Goal: Navigation & Orientation: Go to known website

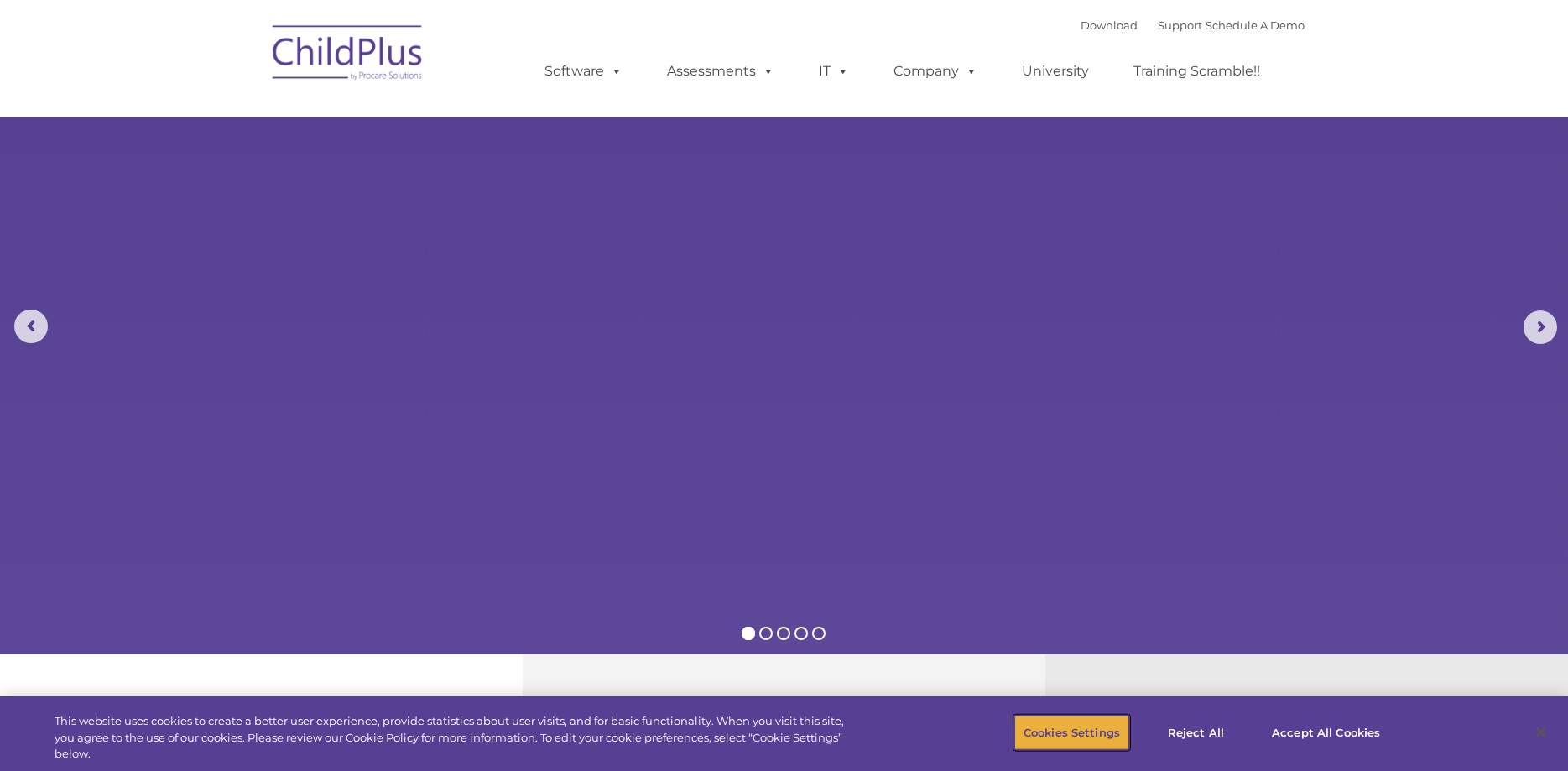
click at [1068, 730] on button "Cookies Settings" at bounding box center [1071, 732] width 115 height 35
select select "MEDIUM"
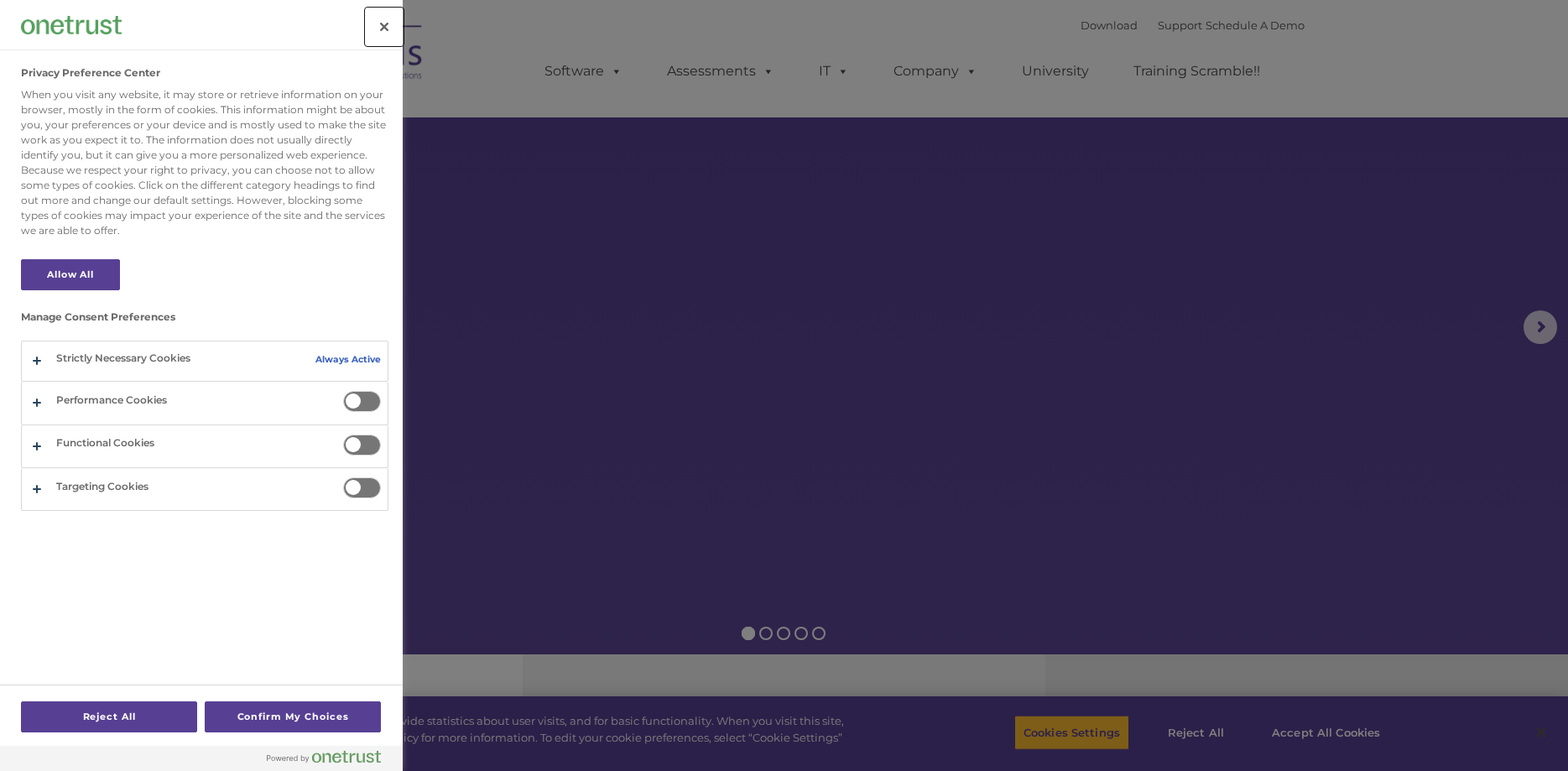
click at [382, 15] on button "Close" at bounding box center [385, 27] width 37 height 37
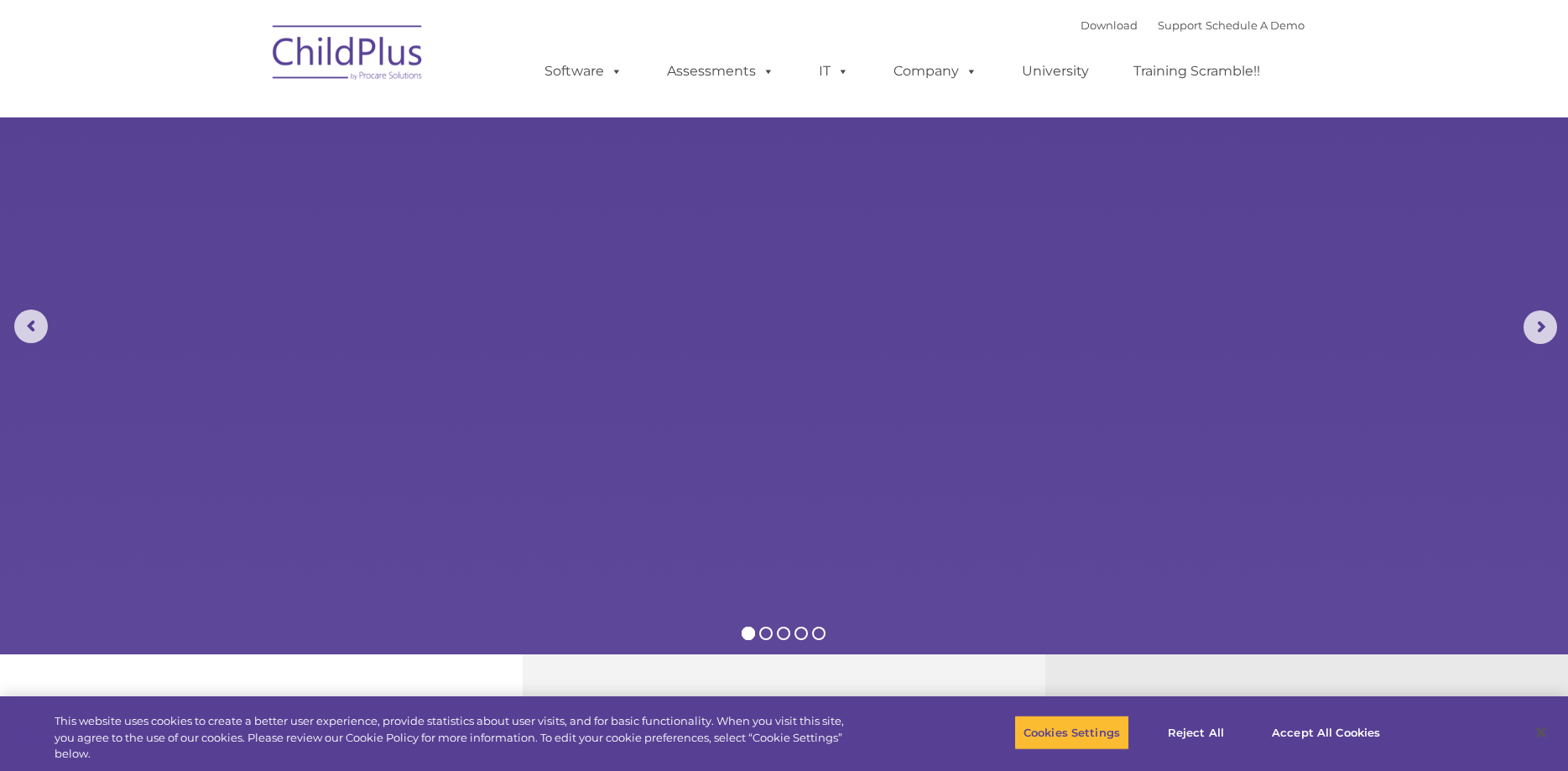
click at [390, 55] on img at bounding box center [348, 55] width 168 height 84
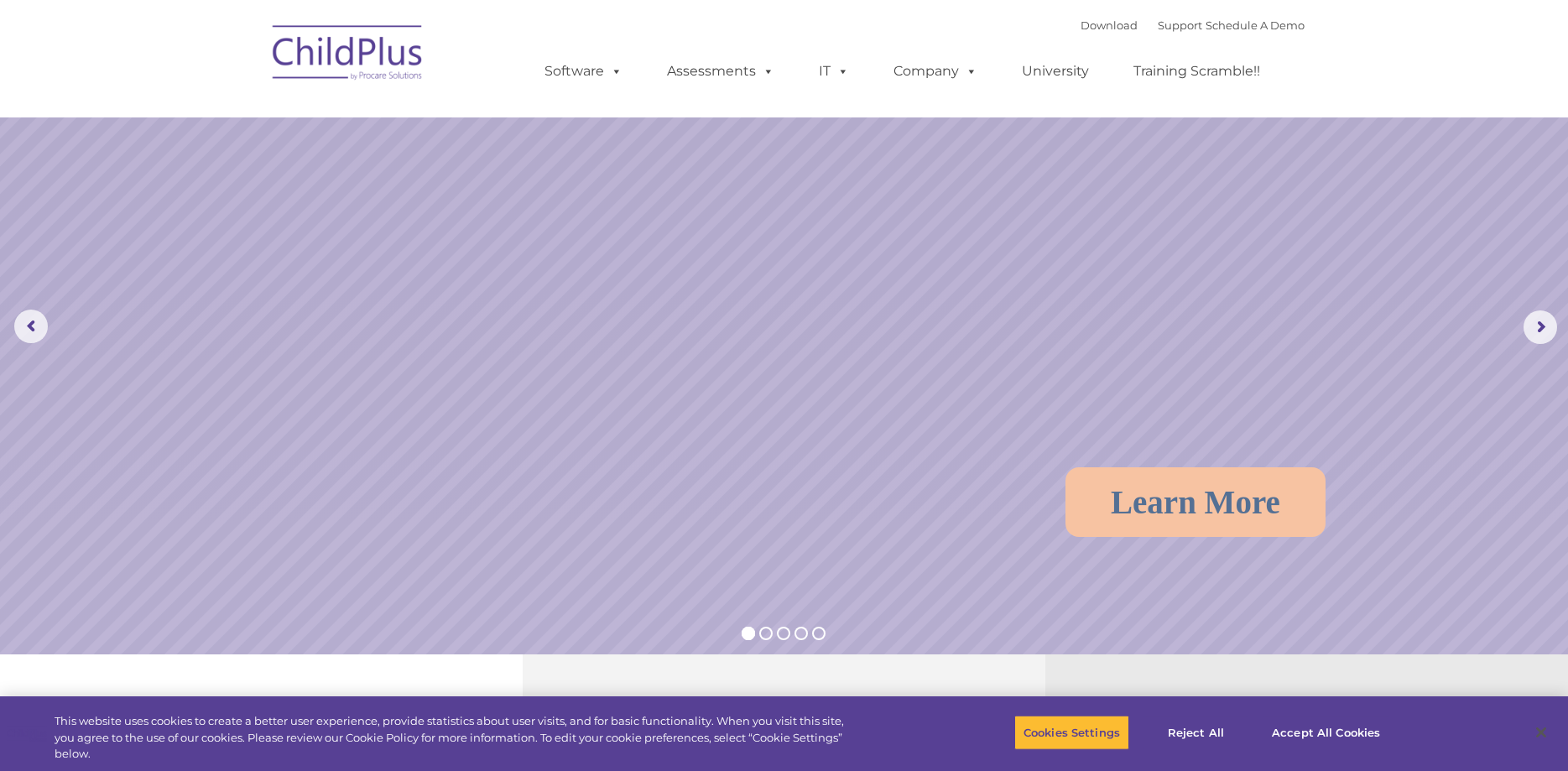
click at [390, 55] on img at bounding box center [348, 55] width 168 height 84
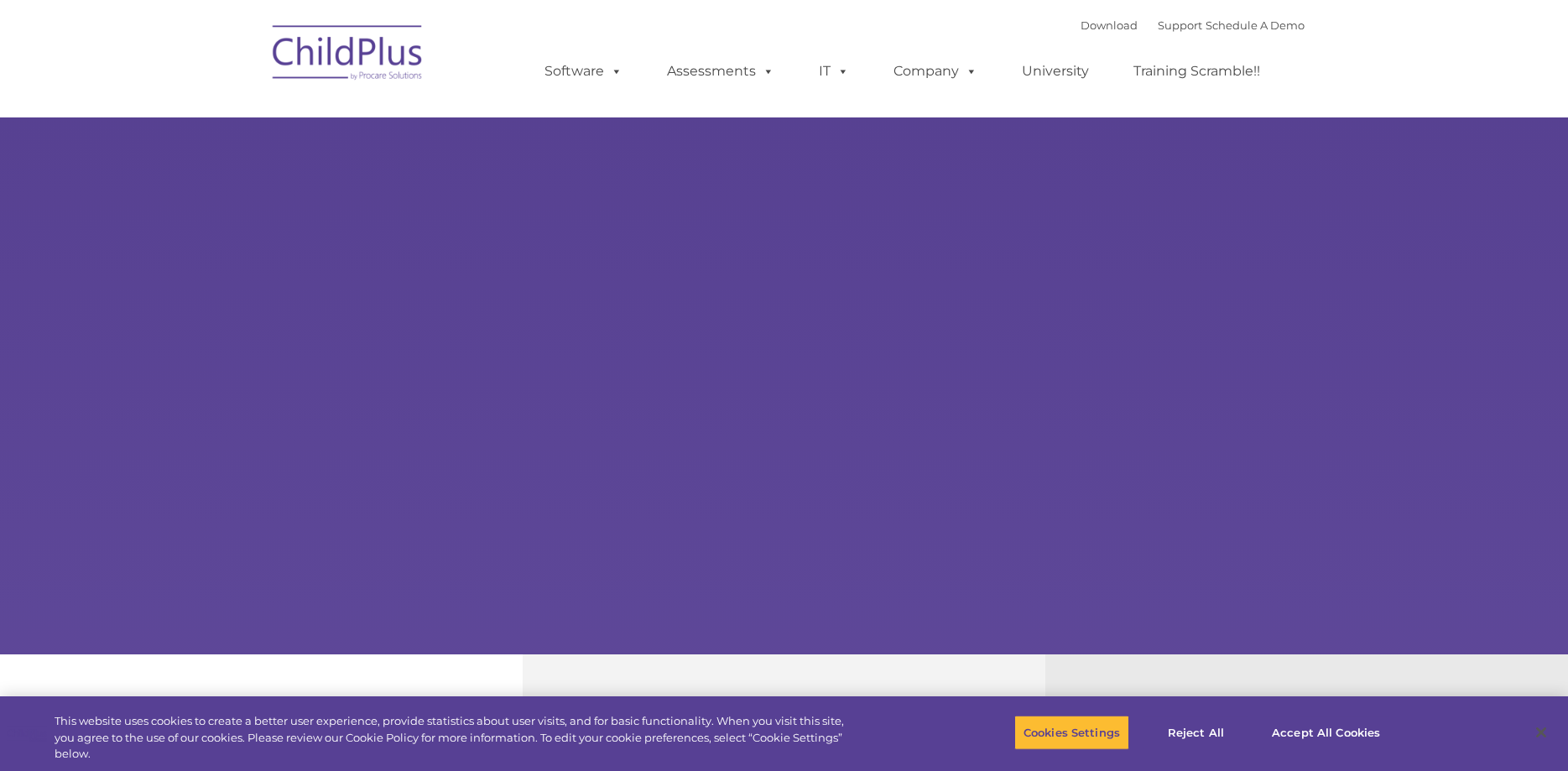
select select "MEDIUM"
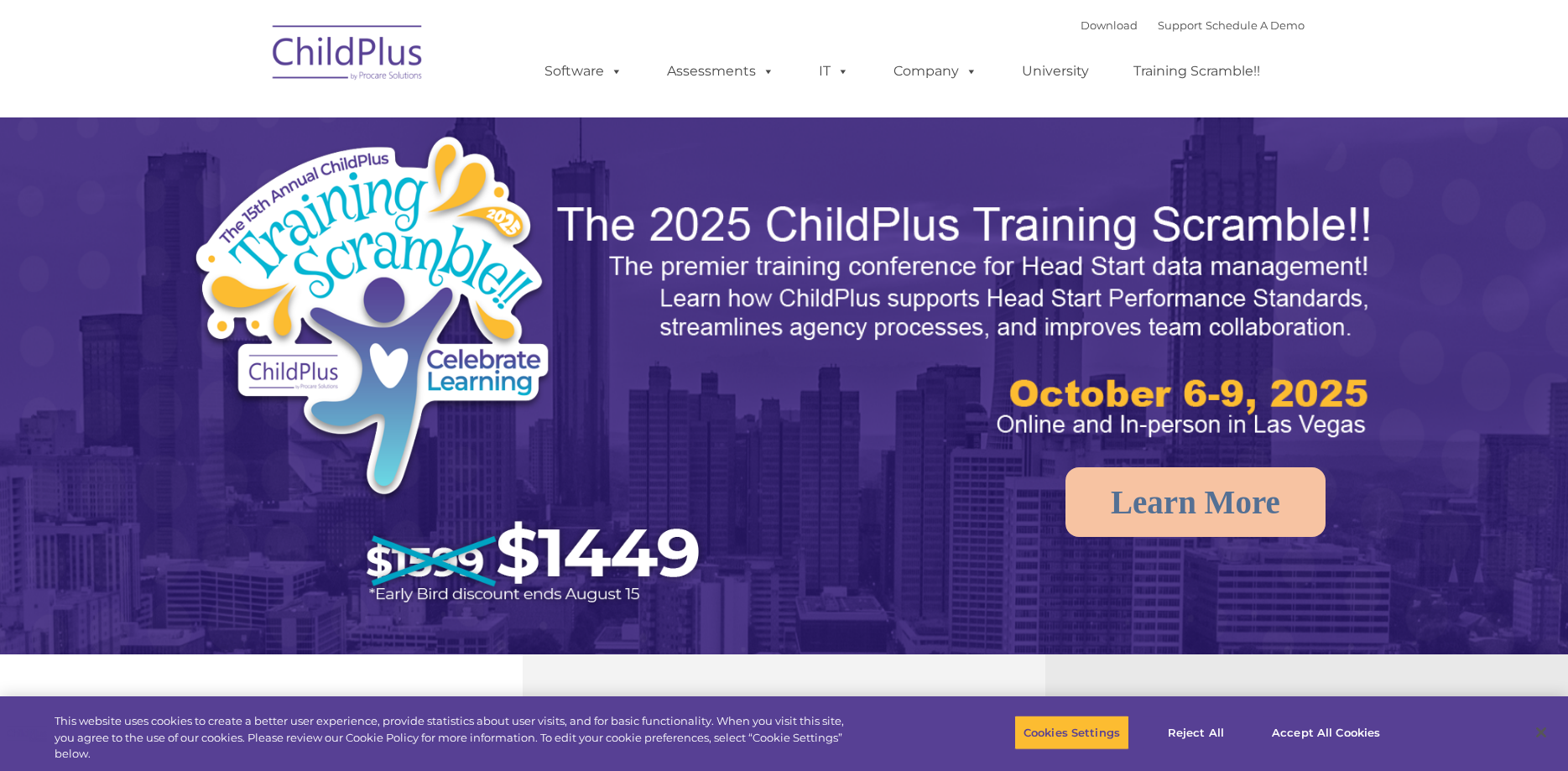
select select "MEDIUM"
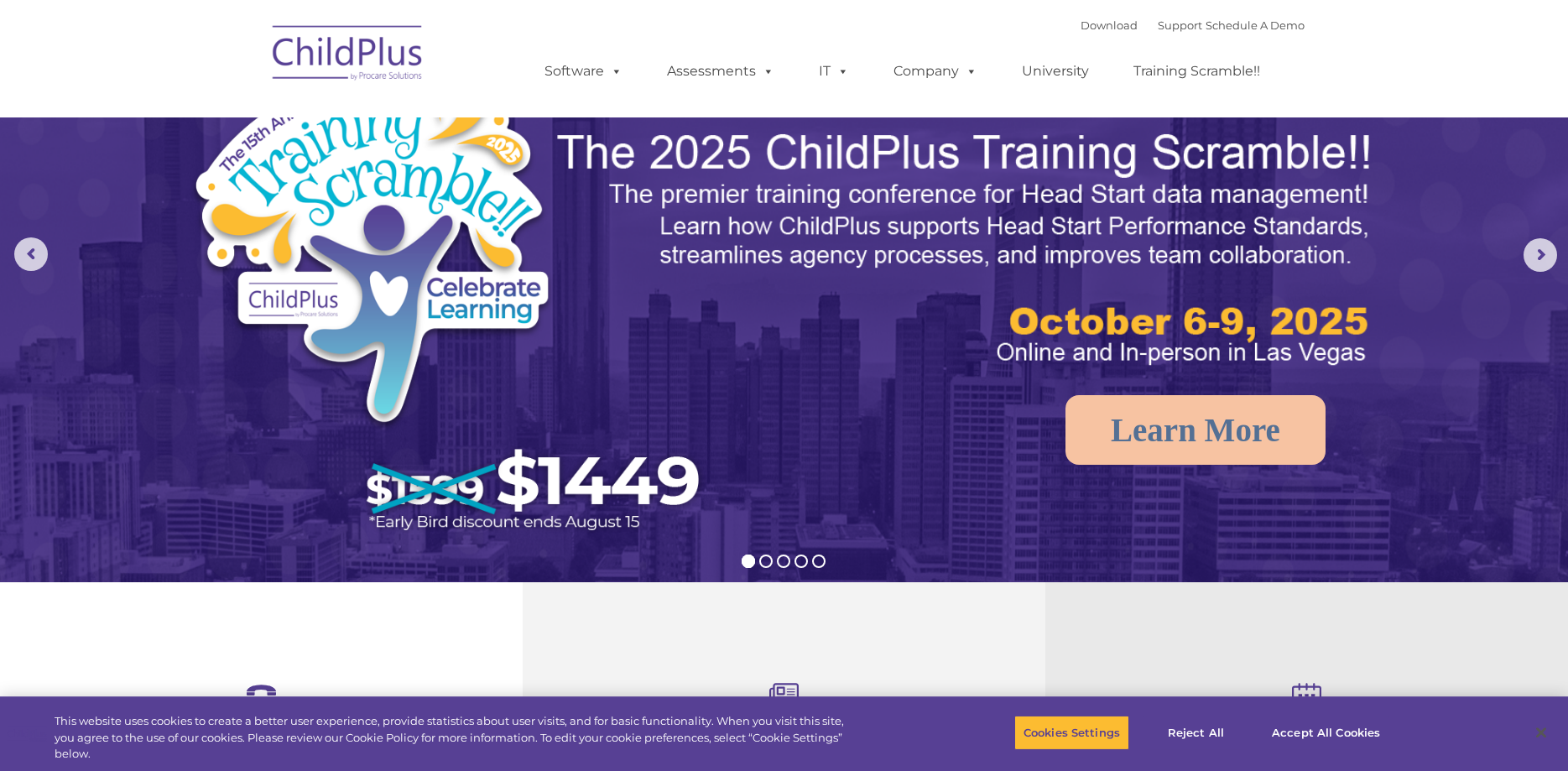
scroll to position [86, 0]
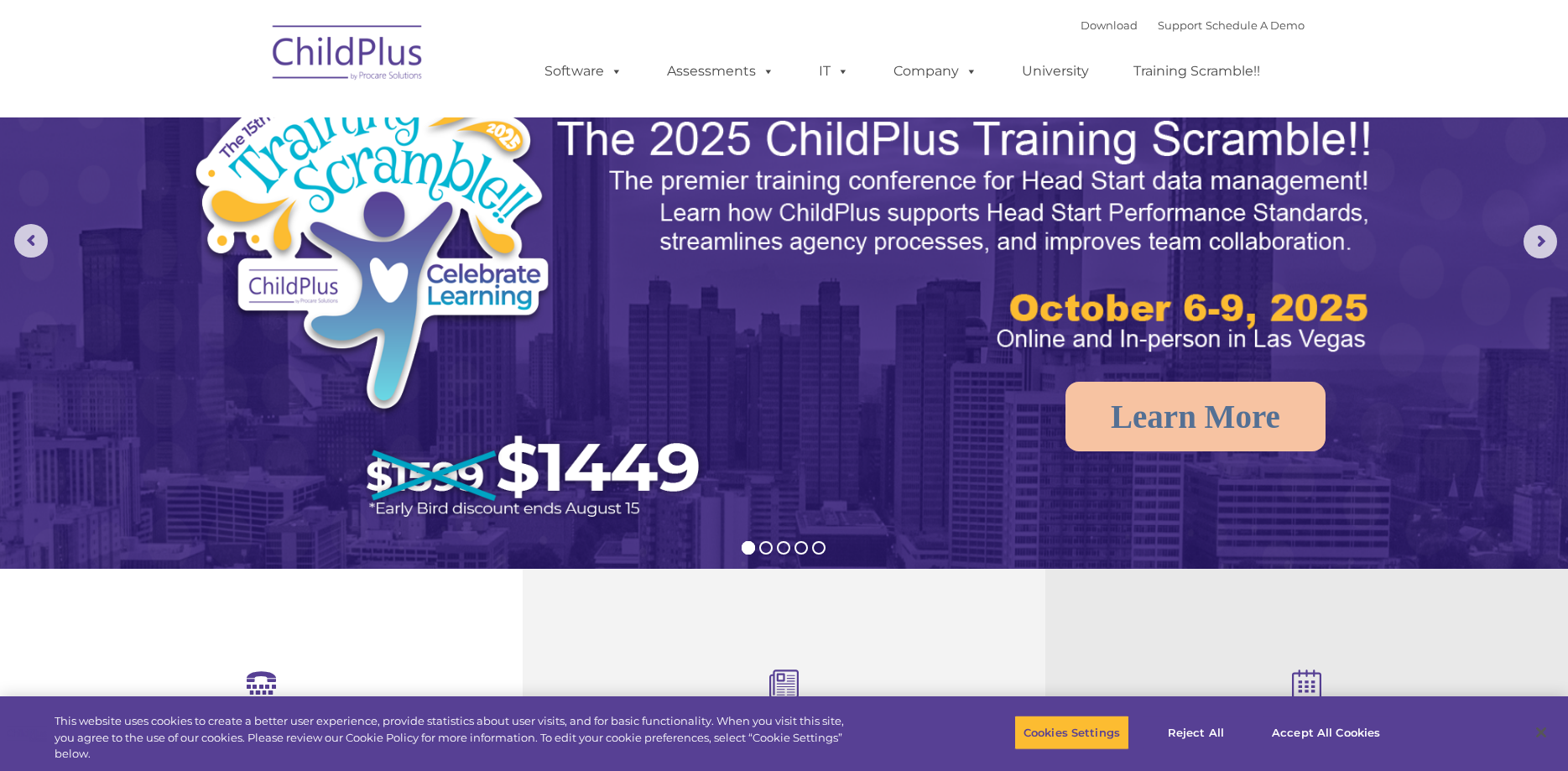
select select "MEDIUM"
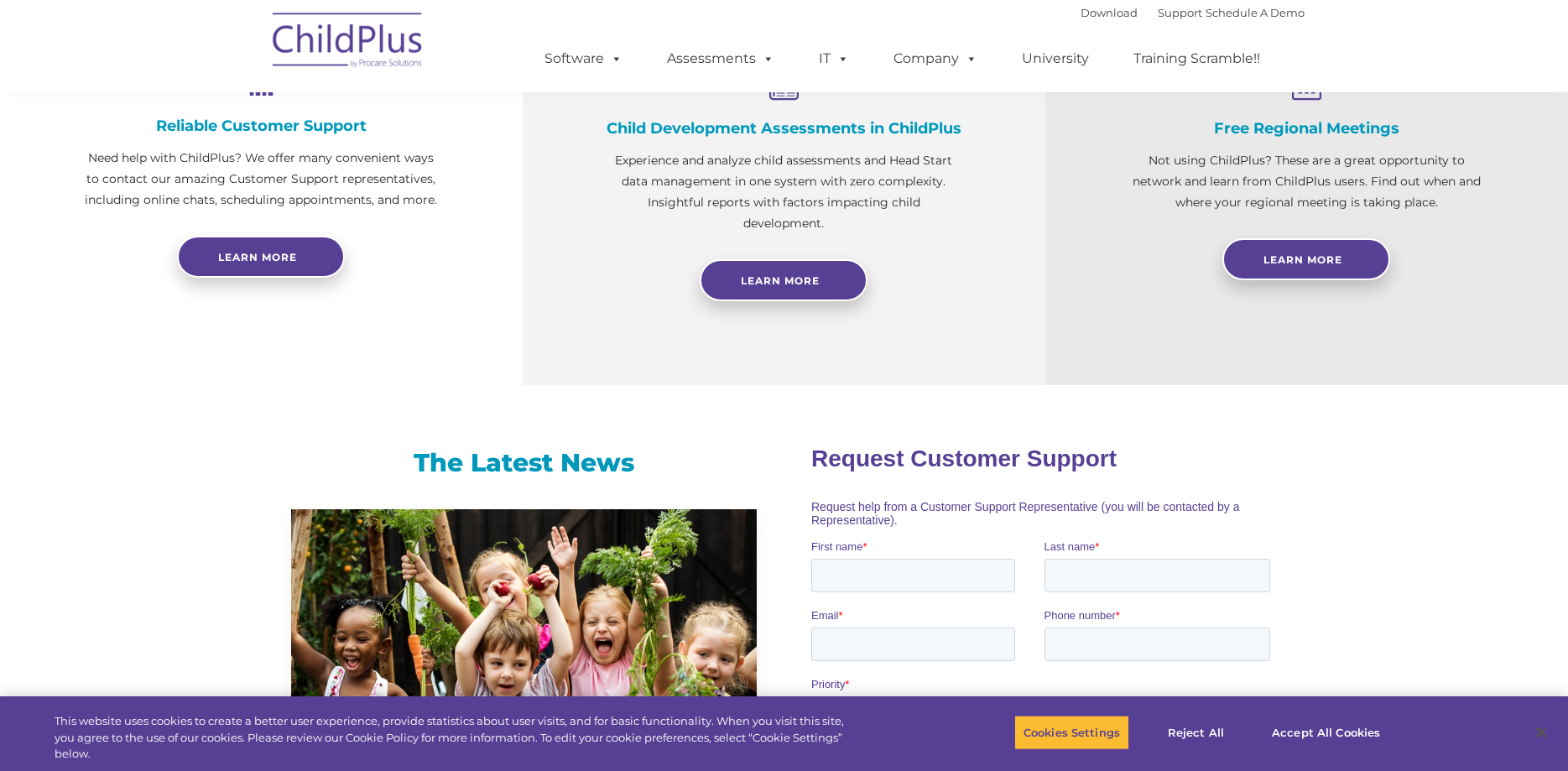
scroll to position [642, 0]
